Goal: Task Accomplishment & Management: Manage account settings

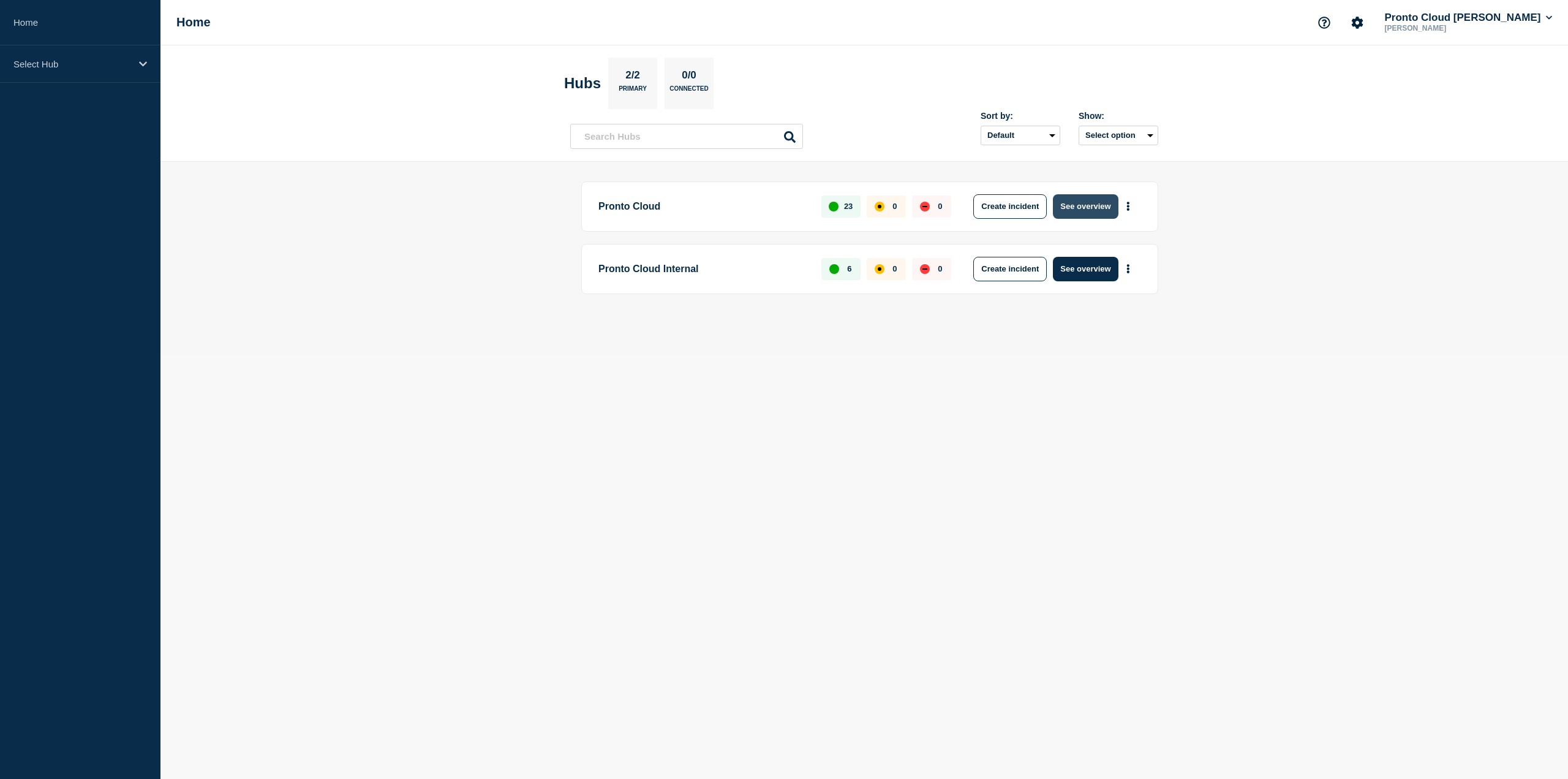
click at [1095, 206] on button "See overview" at bounding box center [1085, 206] width 65 height 24
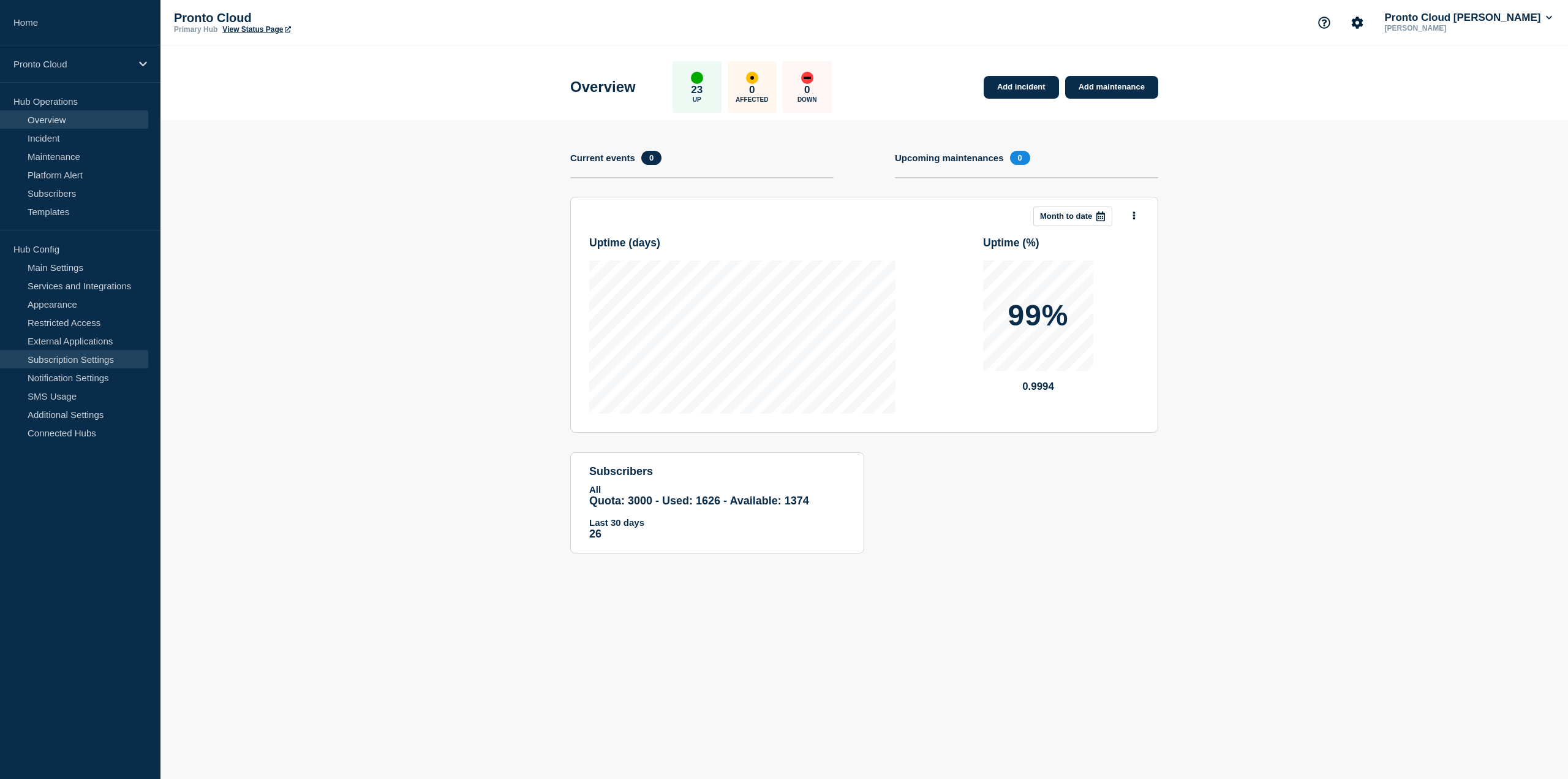
click at [65, 360] on link "Subscription Settings" at bounding box center [74, 359] width 148 height 19
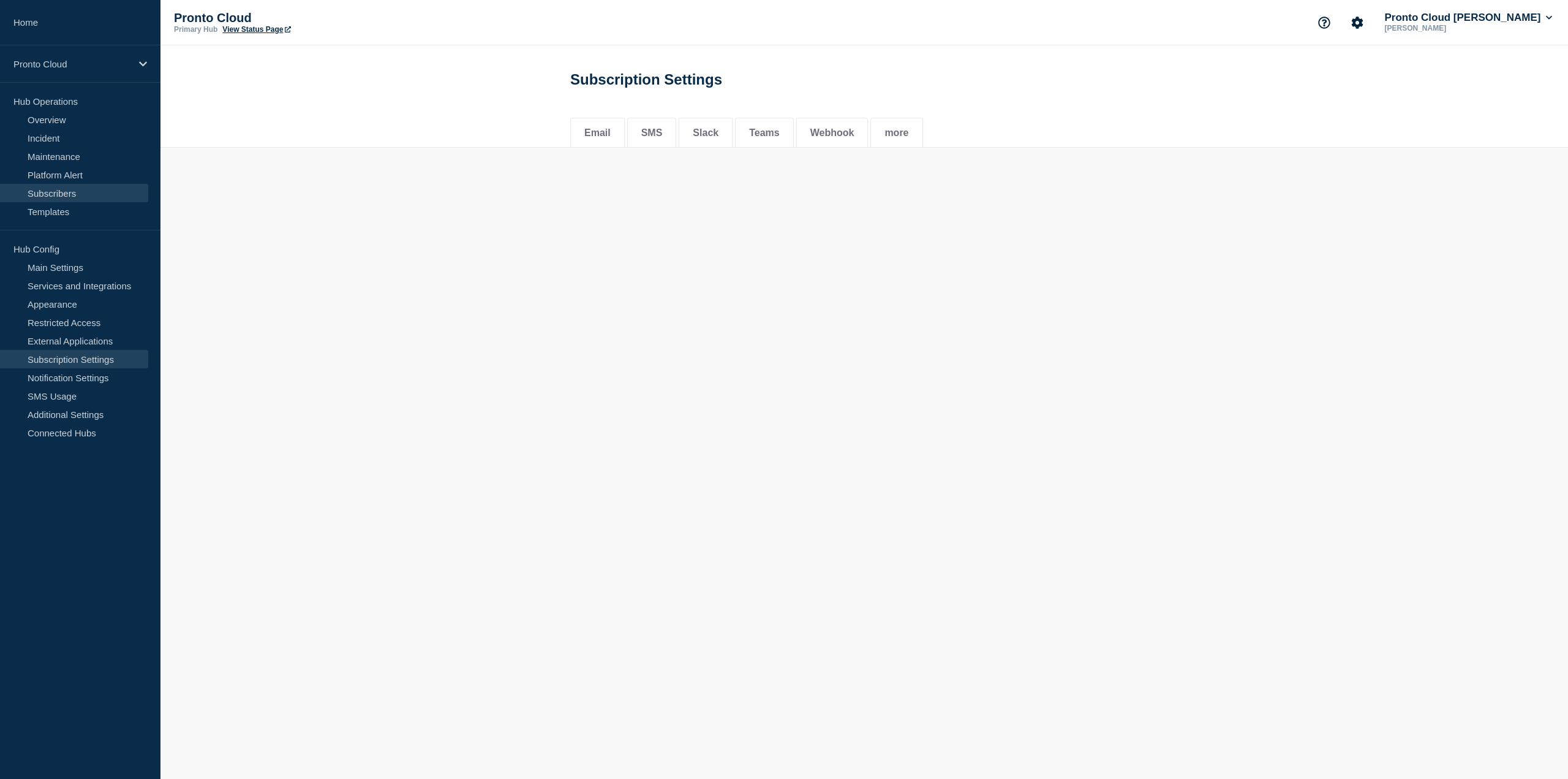
click at [61, 197] on link "Subscribers" at bounding box center [74, 193] width 148 height 19
click at [653, 127] on input "text" at bounding box center [640, 132] width 139 height 20
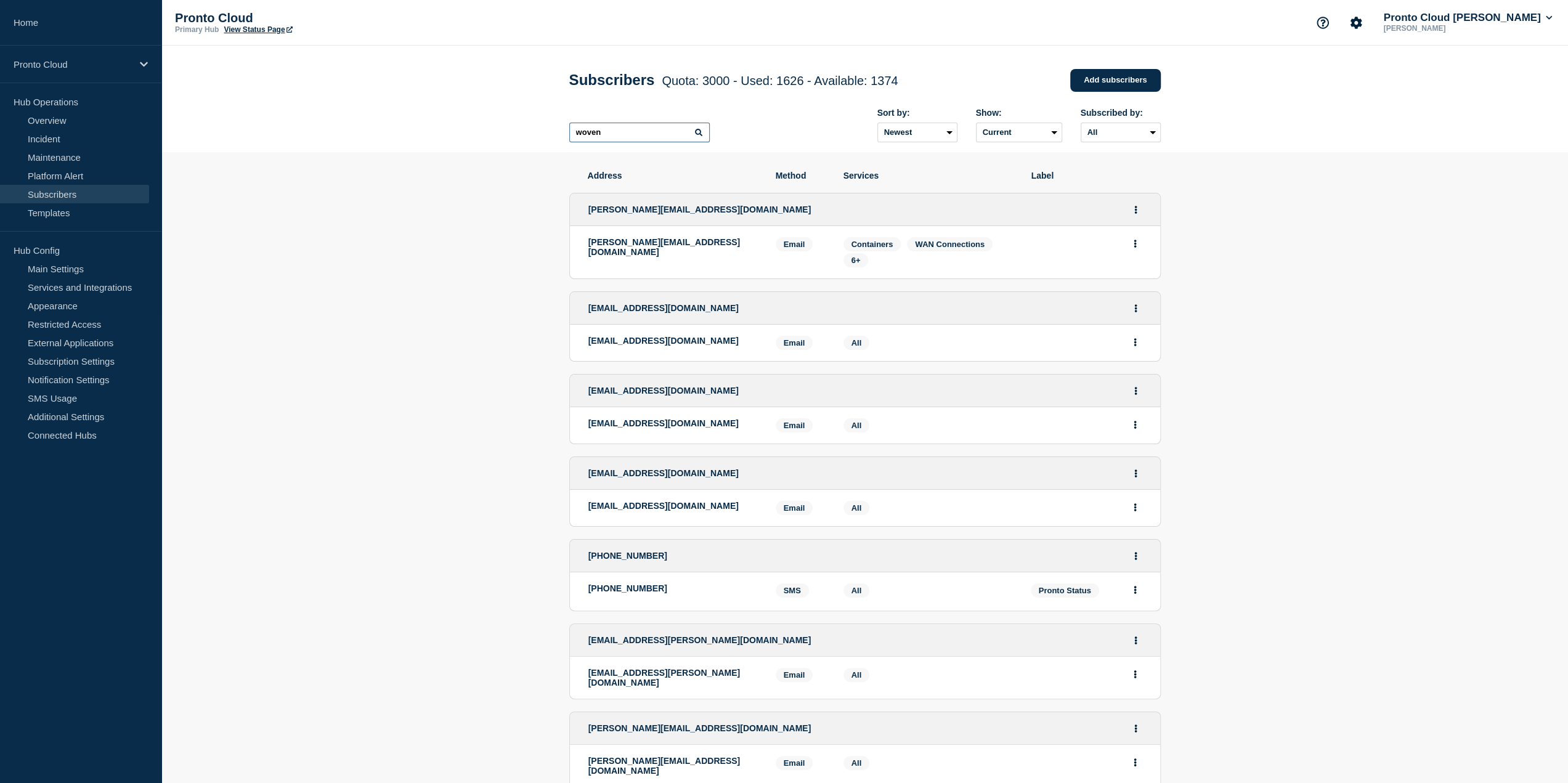
type input "woven"
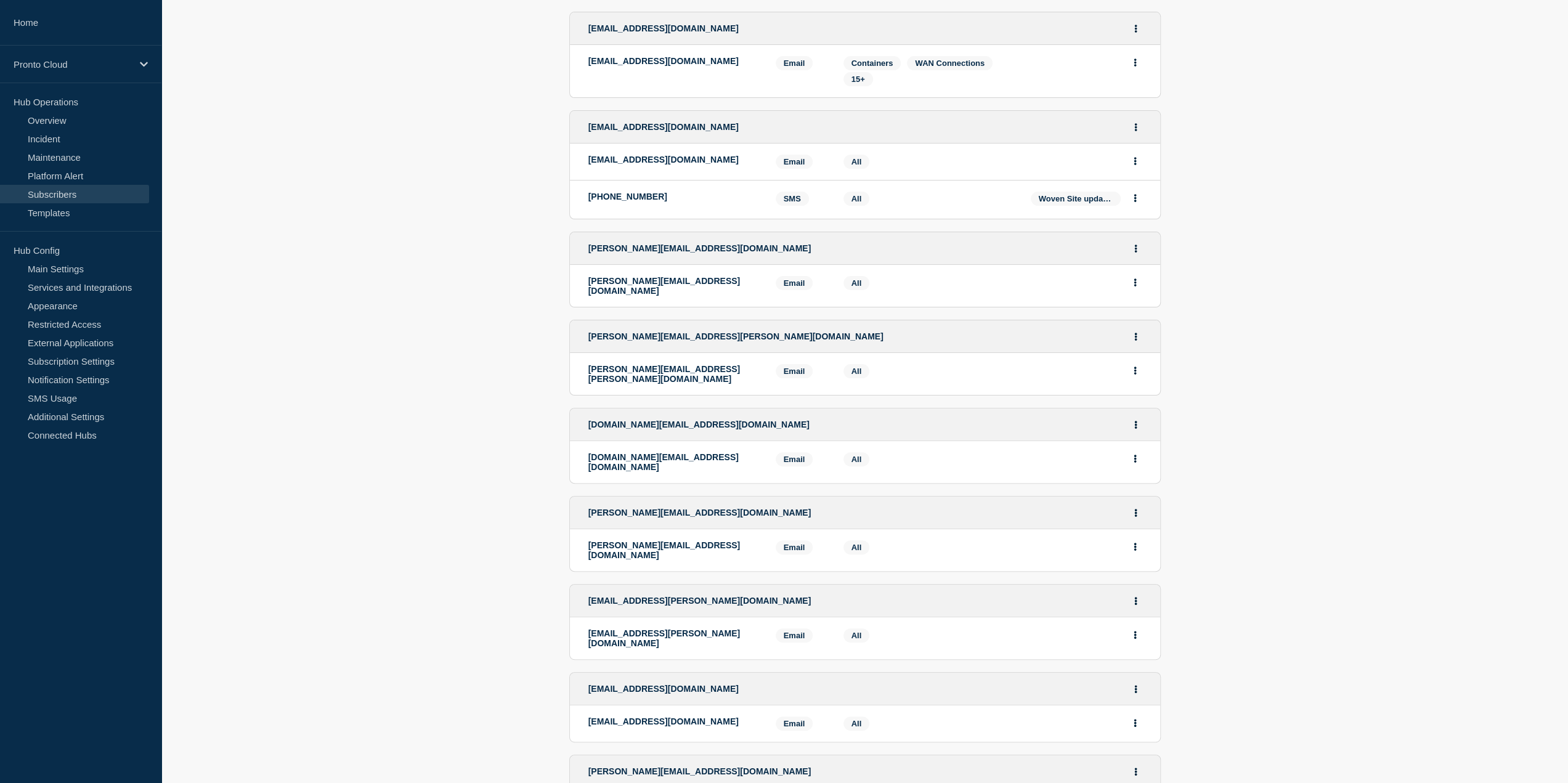
scroll to position [185, 0]
